Goal: Information Seeking & Learning: Check status

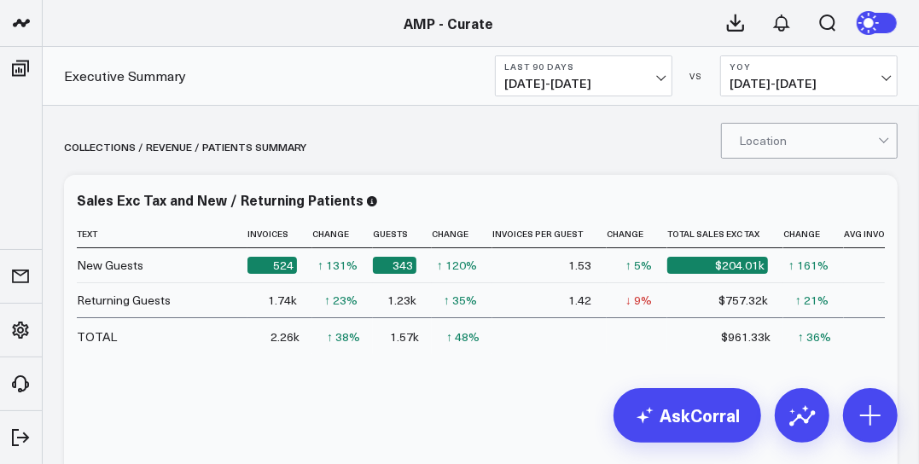
click at [414, 20] on link "AMP - Curate" at bounding box center [449, 23] width 90 height 19
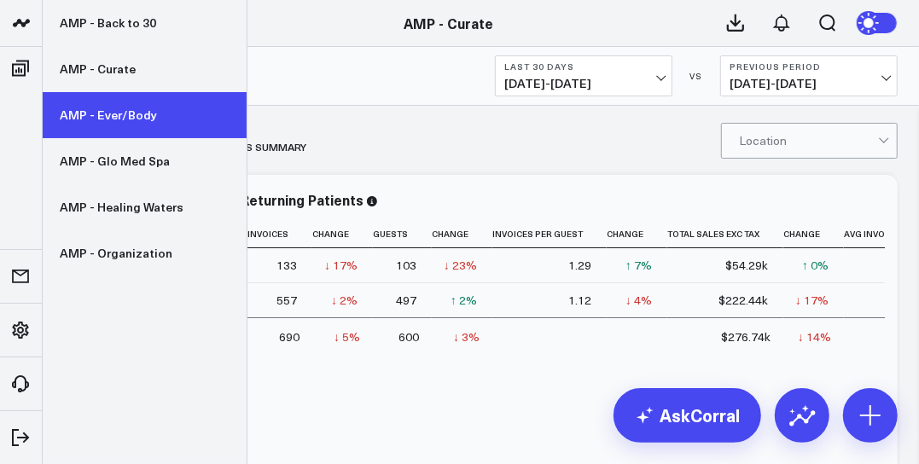
click at [132, 110] on link "AMP - Ever/Body" at bounding box center [145, 115] width 204 height 46
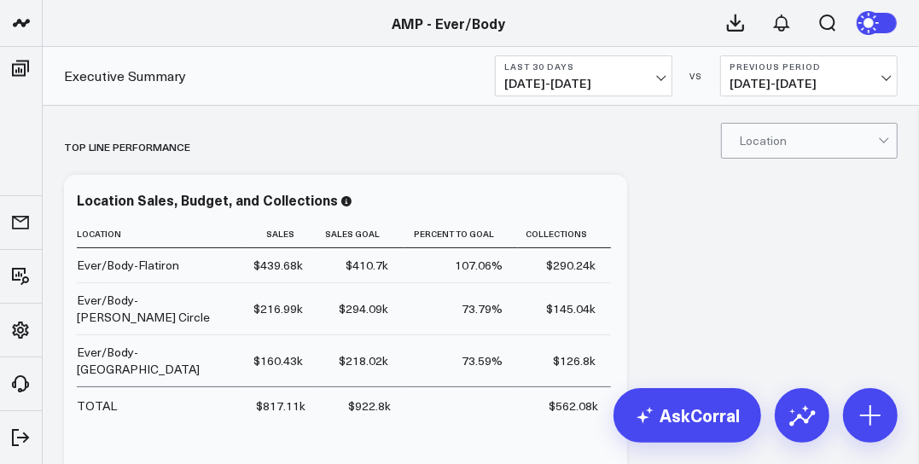
click at [668, 72] on button "Last 30 Days 08/03/25 - 09/01/25" at bounding box center [583, 75] width 177 height 41
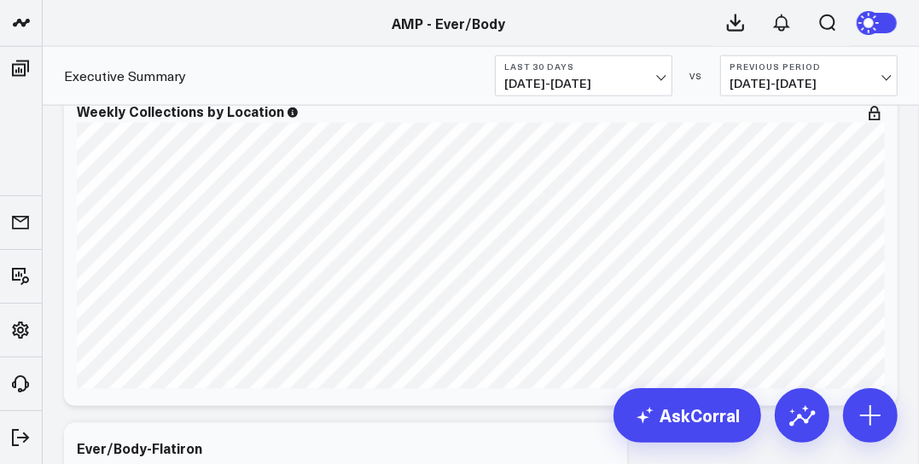
scroll to position [1100, 0]
click at [657, 67] on b "Last 30 Days" at bounding box center [583, 66] width 159 height 10
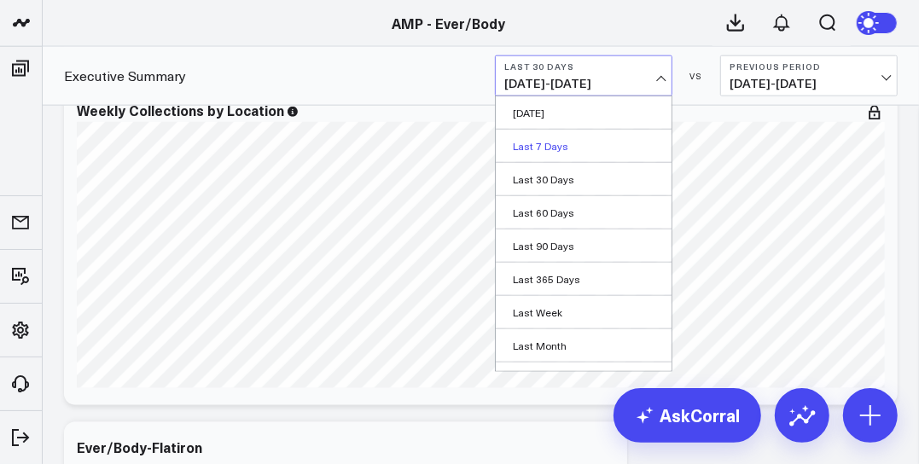
click at [560, 146] on link "Last 7 Days" at bounding box center [584, 146] width 176 height 32
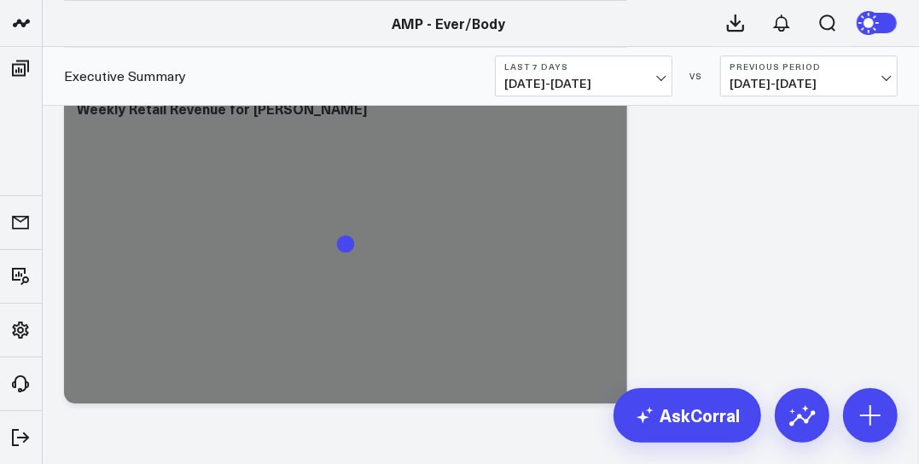
scroll to position [6011, 0]
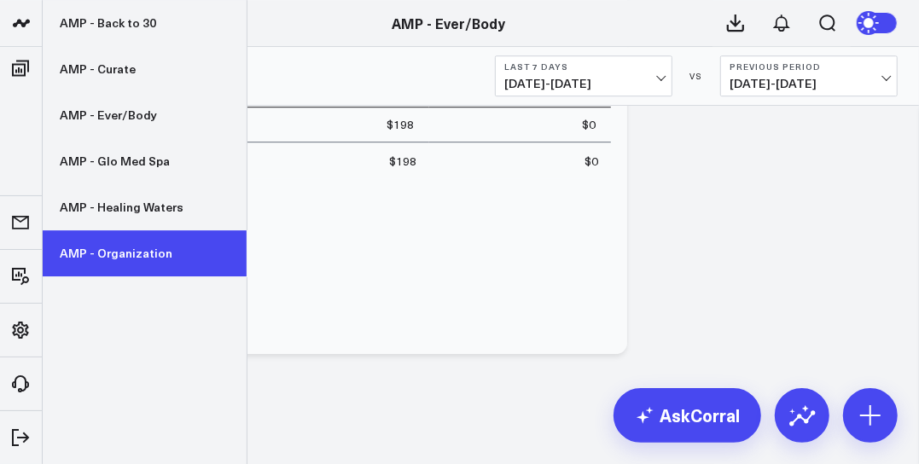
click at [106, 260] on link "AMP - Organization" at bounding box center [145, 253] width 204 height 46
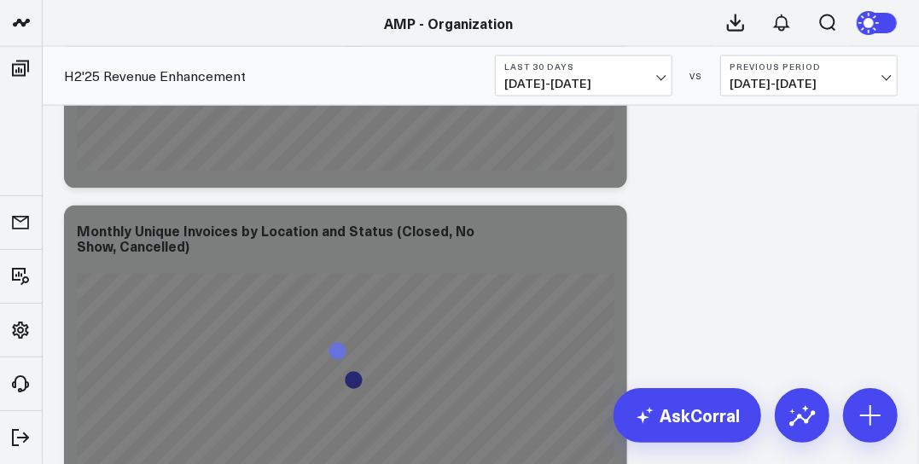
scroll to position [18223, 0]
